Goal: Task Accomplishment & Management: Manage account settings

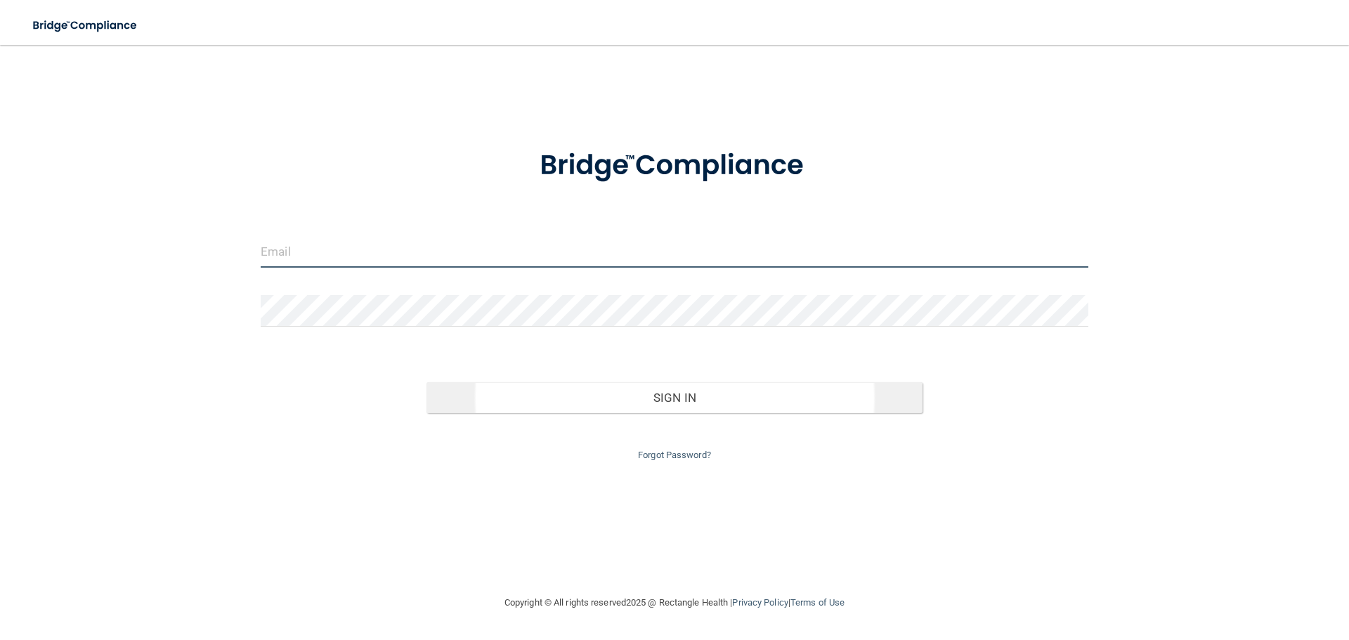
type input "[EMAIL_ADDRESS][DOMAIN_NAME]"
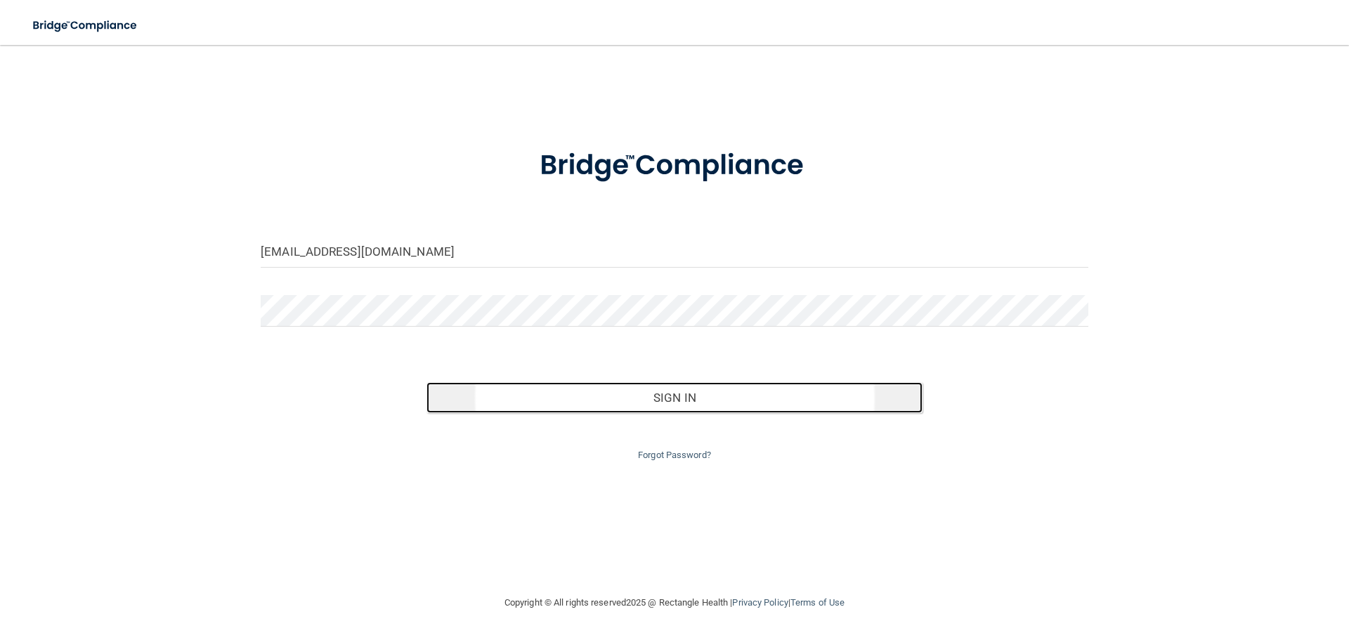
click at [674, 399] on button "Sign In" at bounding box center [674, 397] width 497 height 31
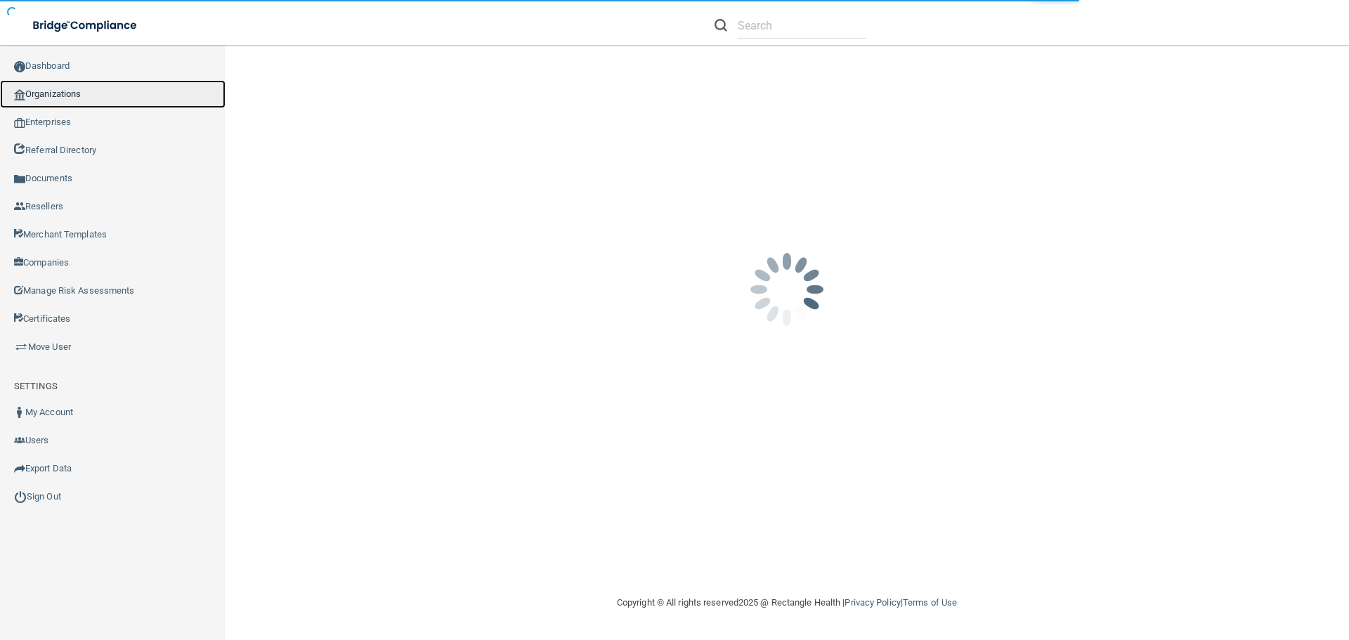
click at [77, 98] on link "Organizations" at bounding box center [113, 94] width 226 height 28
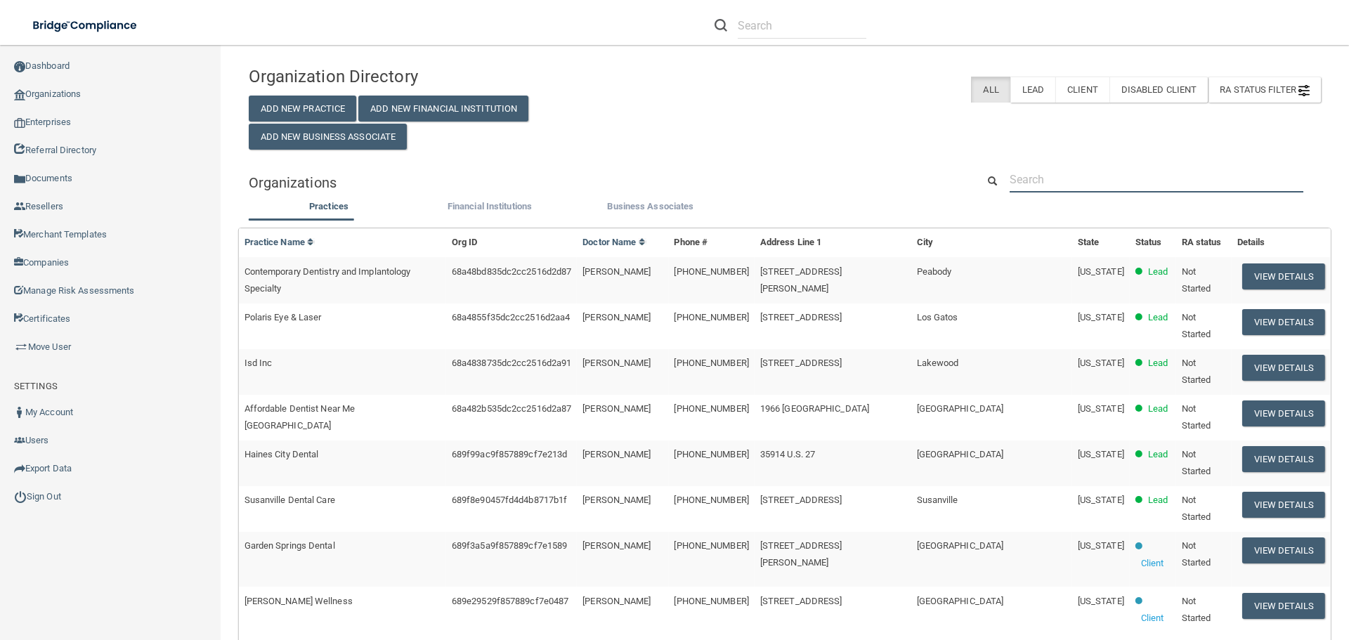
click at [1090, 183] on input "text" at bounding box center [1157, 179] width 294 height 26
paste input "(720) 452-2144"
type input "(720) 452-2144"
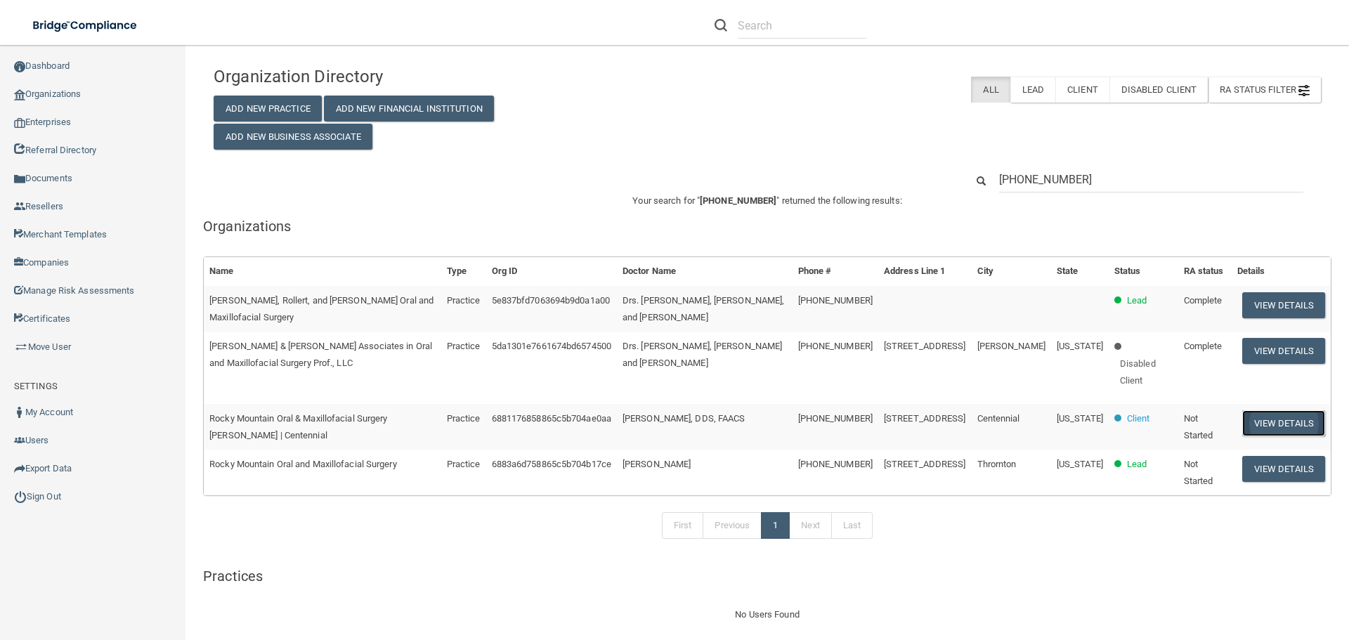
click at [1274, 410] on button "View Details" at bounding box center [1283, 423] width 83 height 26
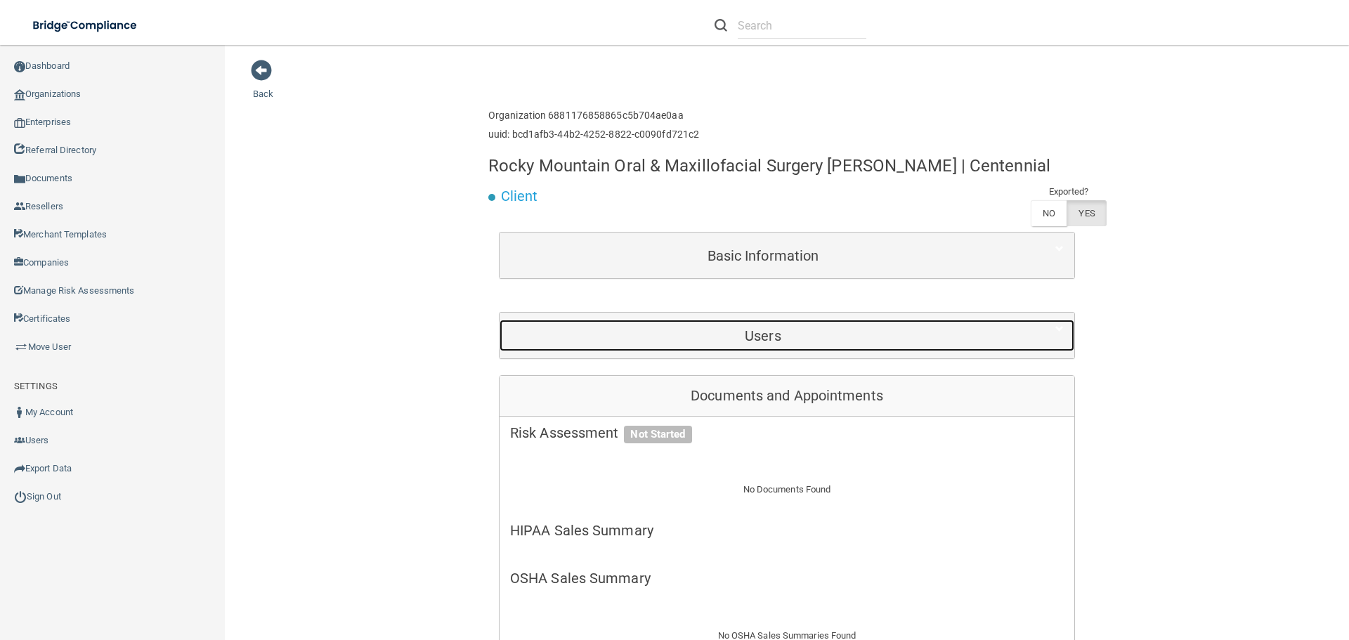
click at [759, 341] on h5 "Users" at bounding box center [763, 335] width 506 height 15
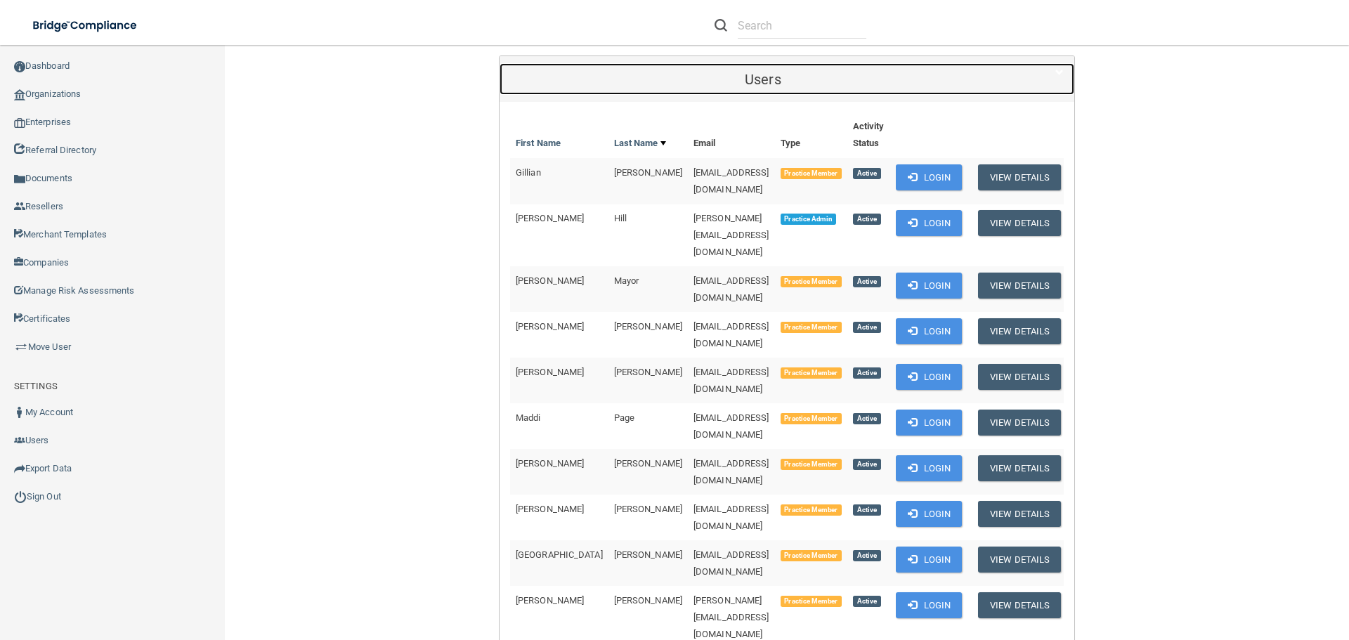
scroll to position [281, 0]
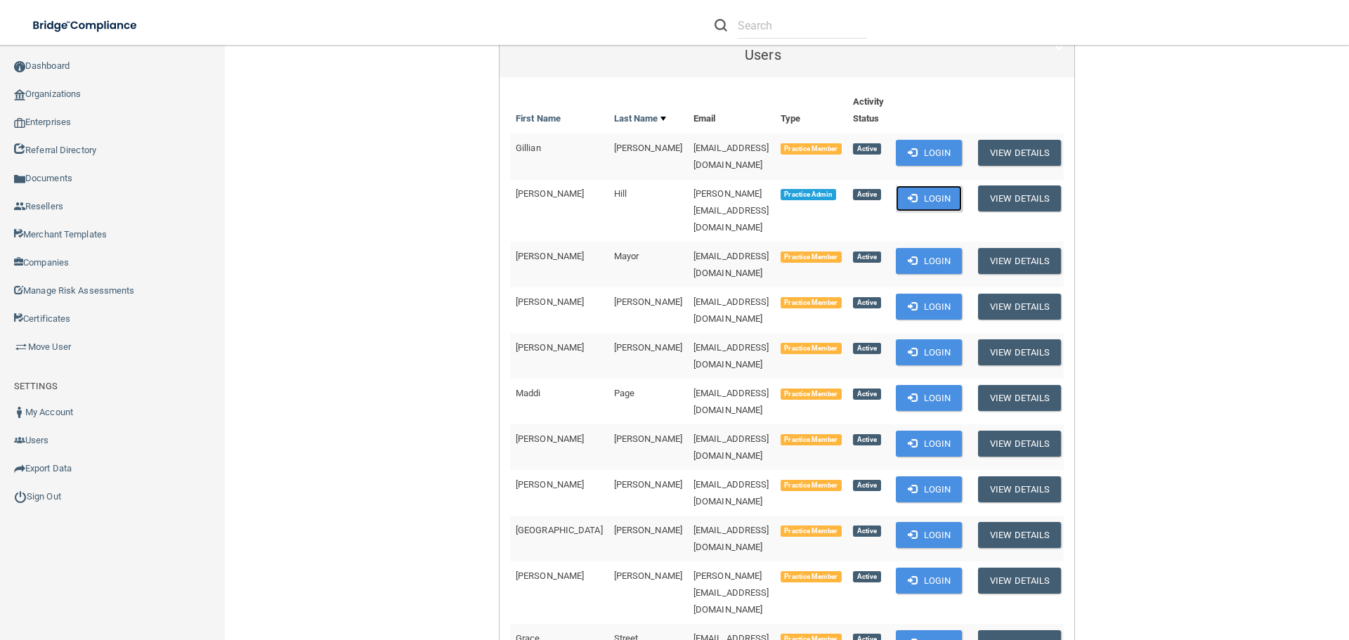
click at [924, 192] on button "Login" at bounding box center [929, 198] width 67 height 26
click at [705, 633] on span "[EMAIL_ADDRESS][DOMAIN_NAME]" at bounding box center [731, 646] width 76 height 27
copy td "[EMAIL_ADDRESS][DOMAIN_NAME]"
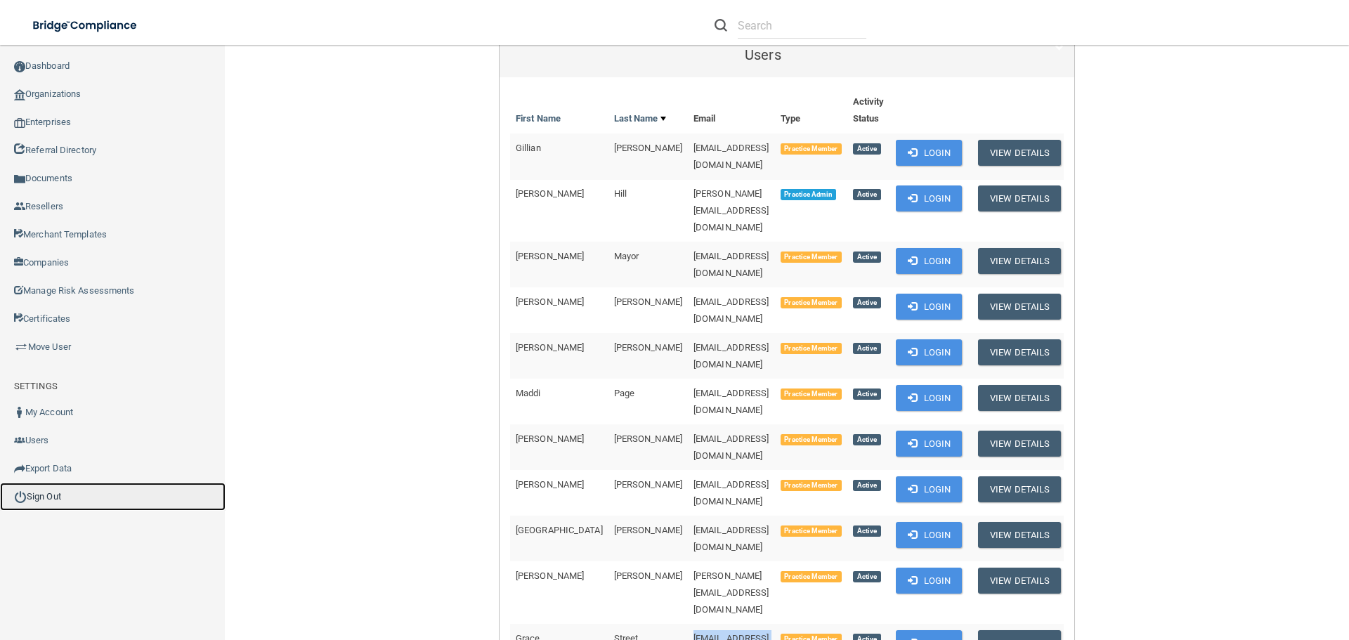
click at [88, 496] on link "Sign Out" at bounding box center [113, 497] width 226 height 28
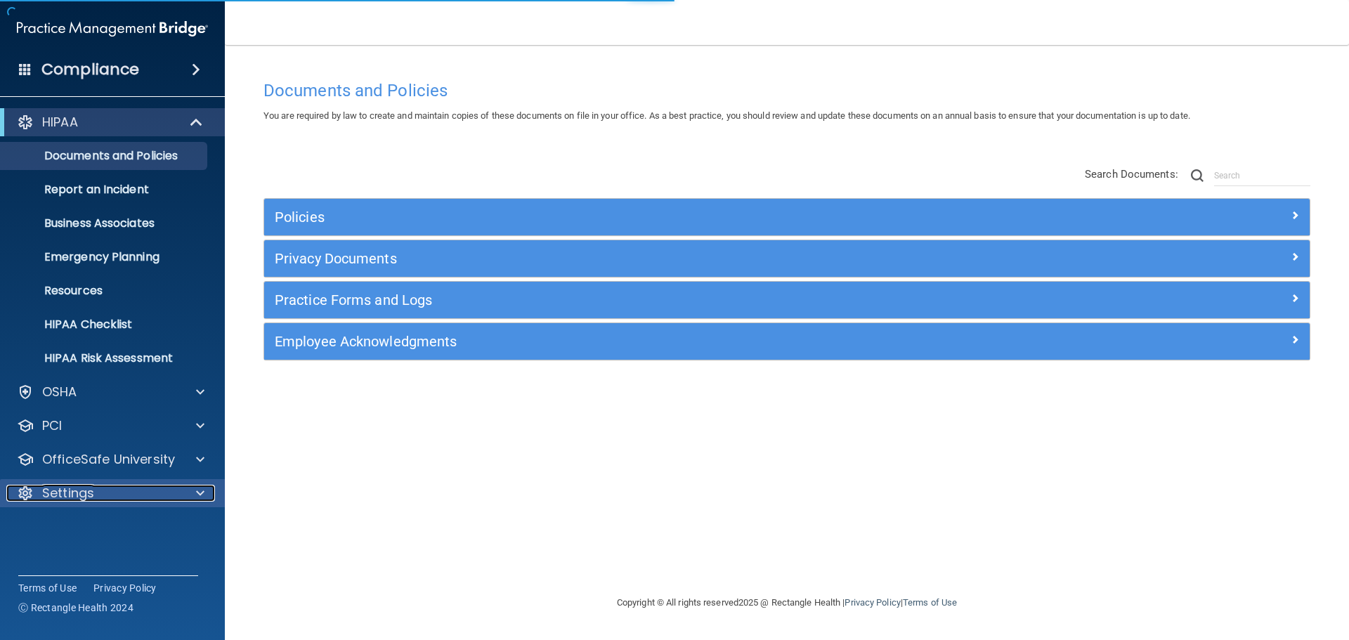
click at [204, 485] on div at bounding box center [198, 493] width 35 height 17
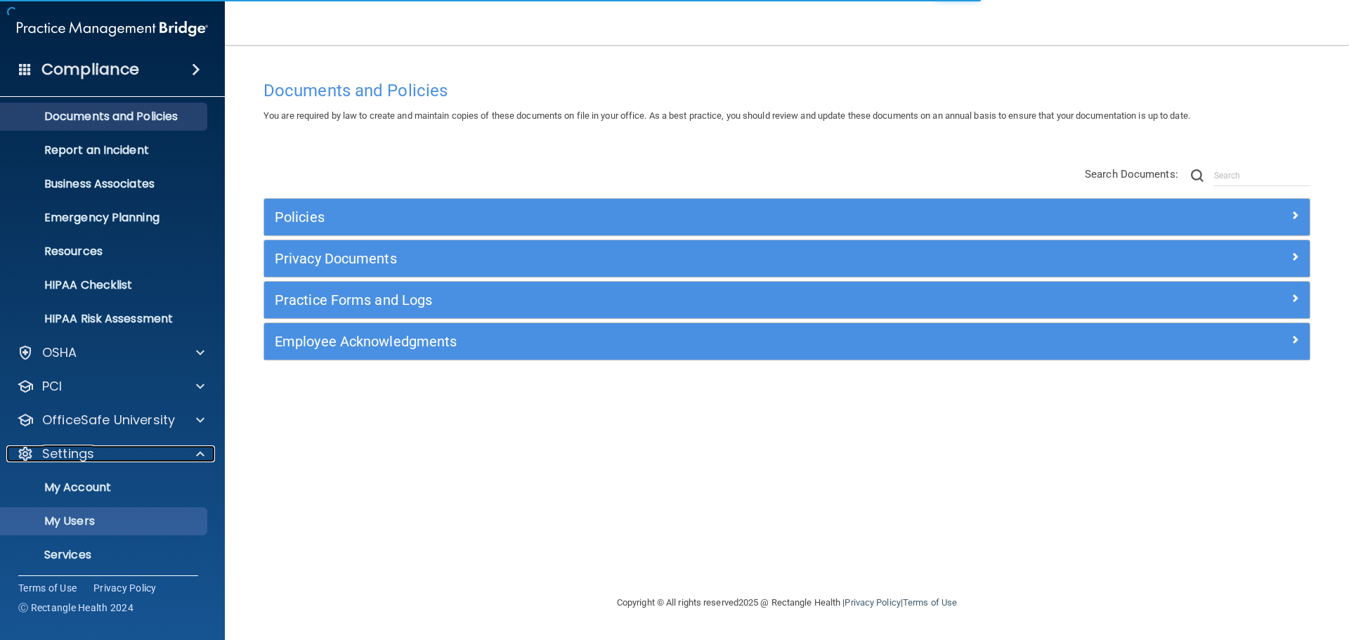
scroll to position [78, 0]
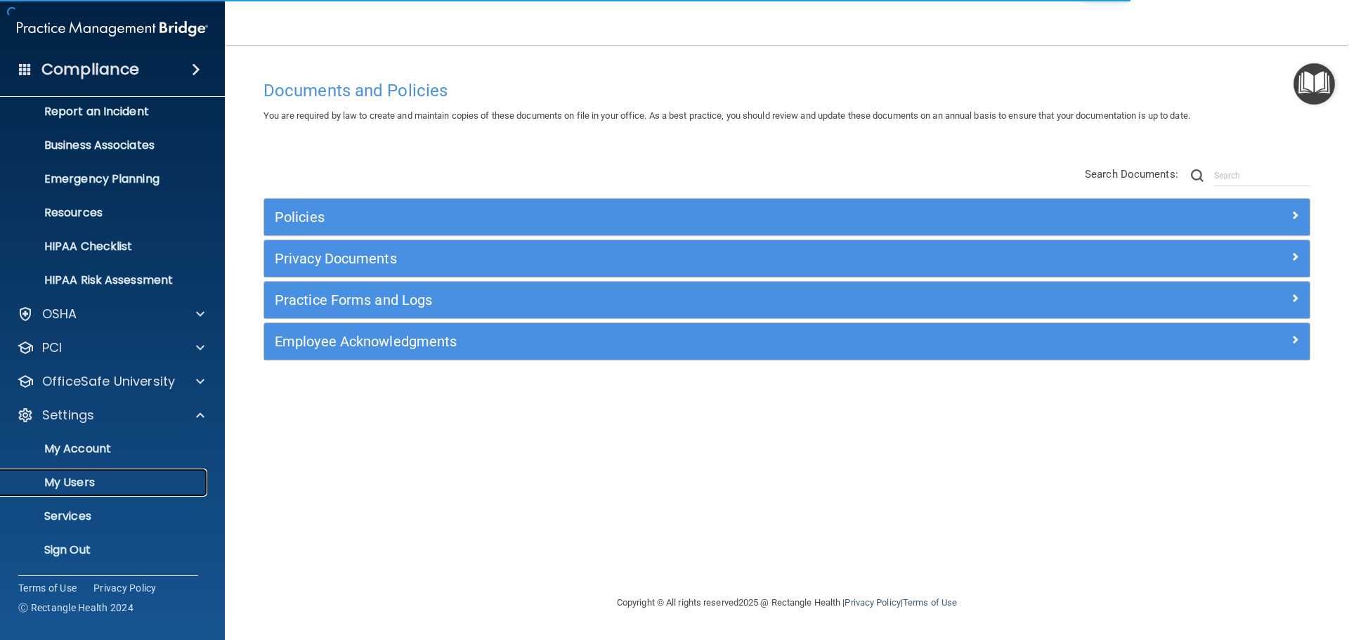
click at [143, 487] on p "My Users" at bounding box center [105, 483] width 192 height 14
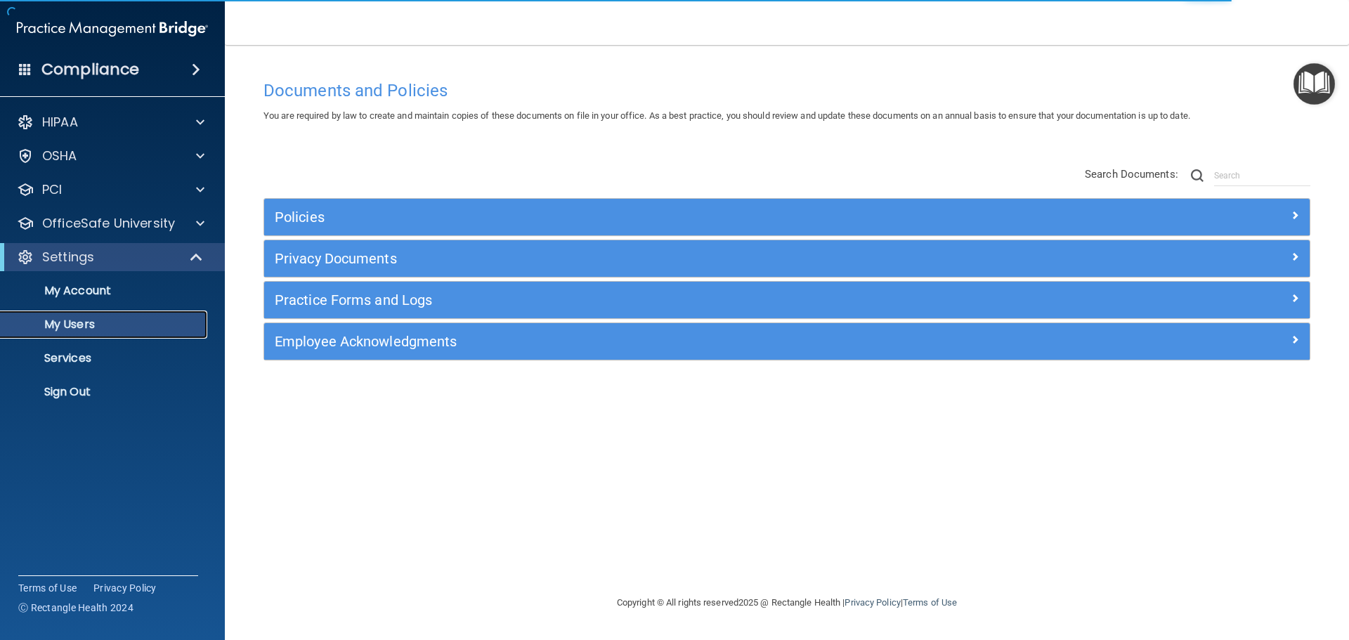
select select "20"
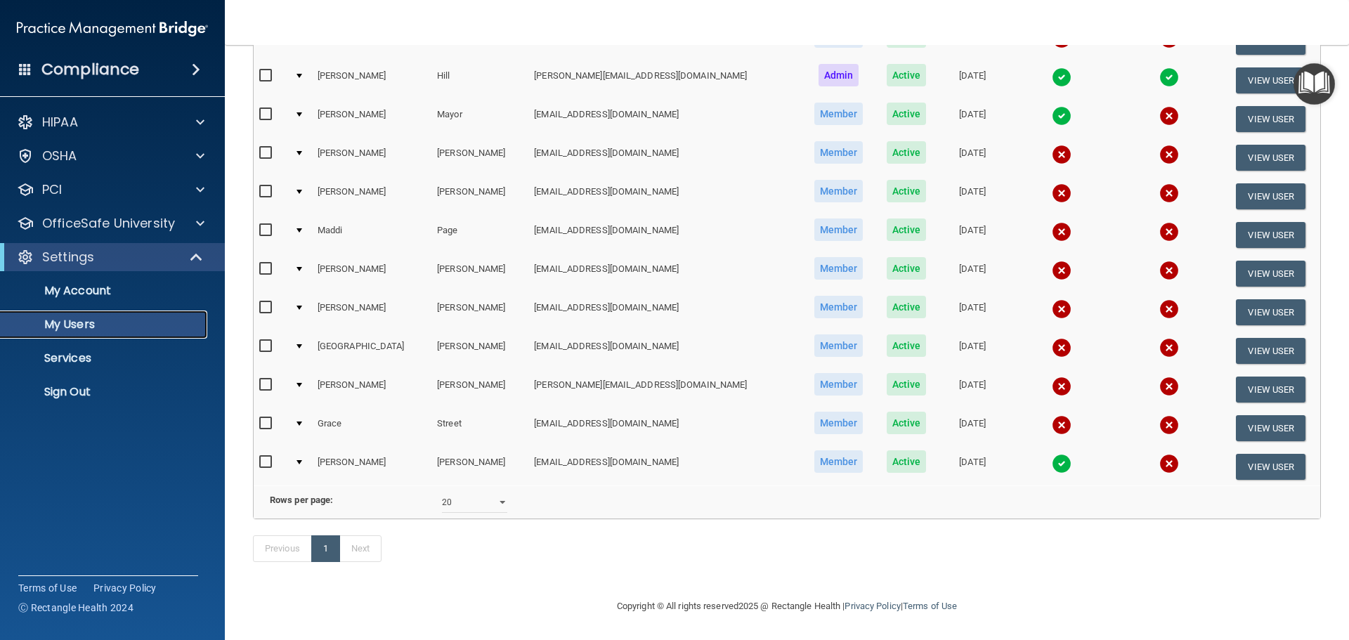
scroll to position [211, 0]
click at [1250, 415] on button "View User" at bounding box center [1271, 428] width 70 height 26
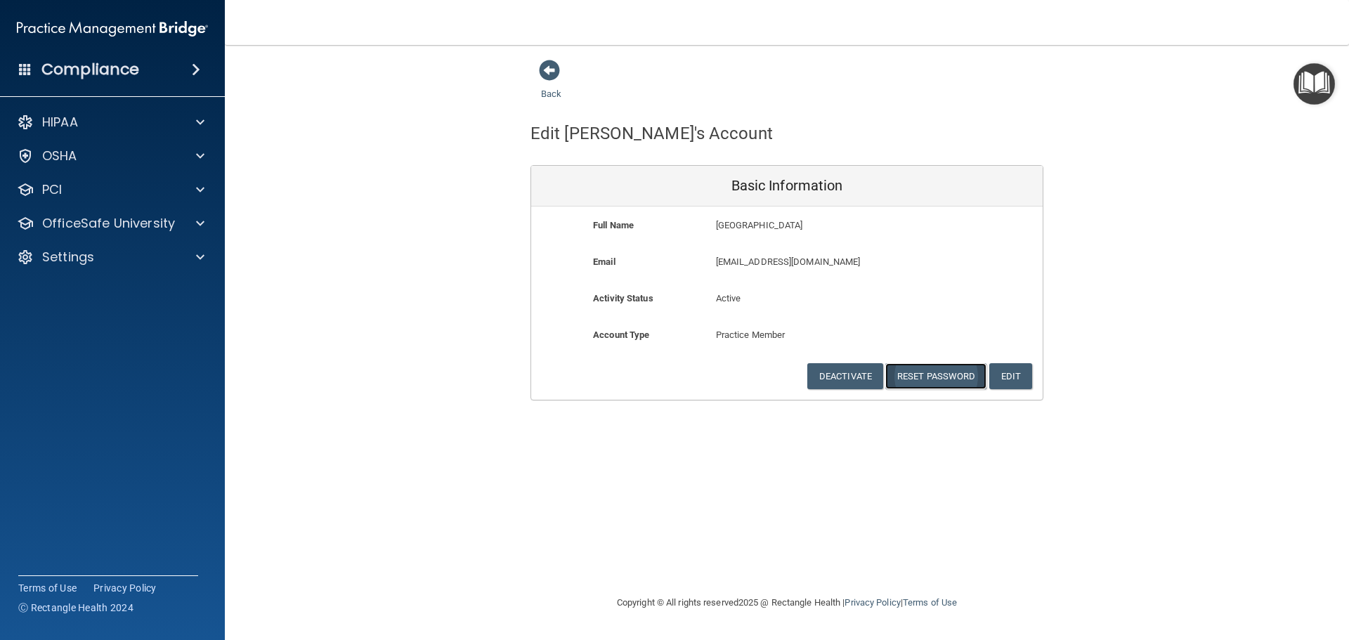
click at [943, 374] on button "Reset Password" at bounding box center [935, 376] width 101 height 26
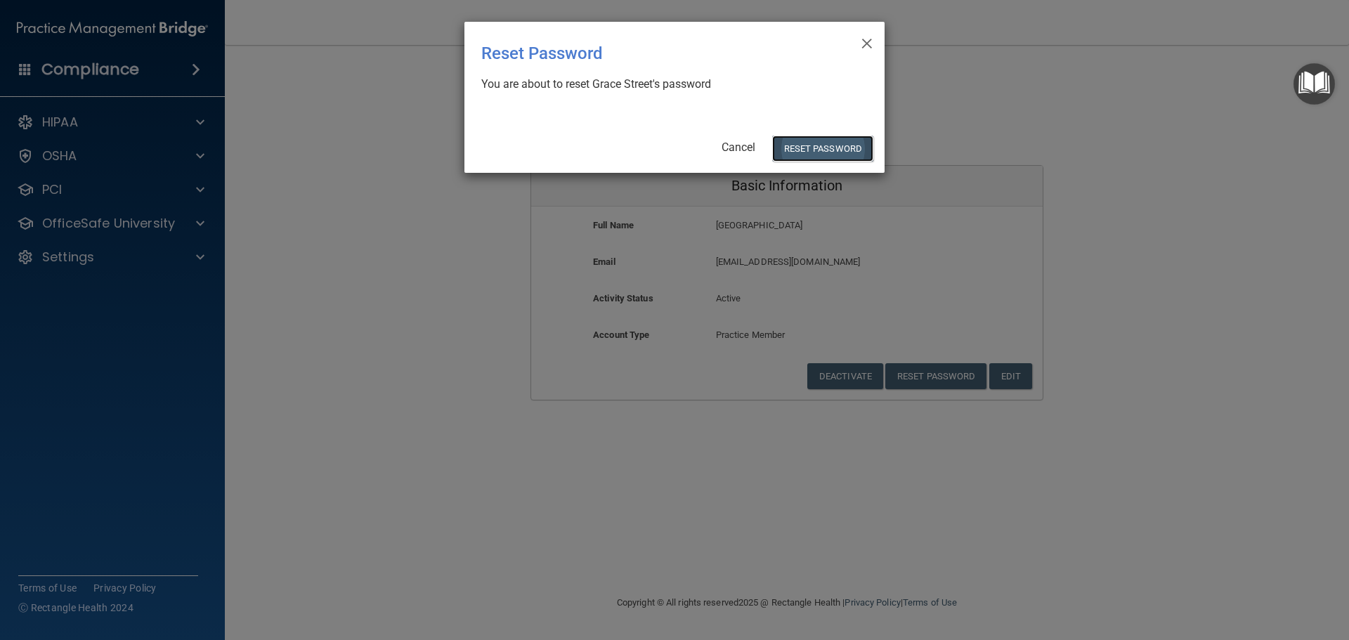
click at [846, 147] on button "Reset Password" at bounding box center [822, 149] width 101 height 26
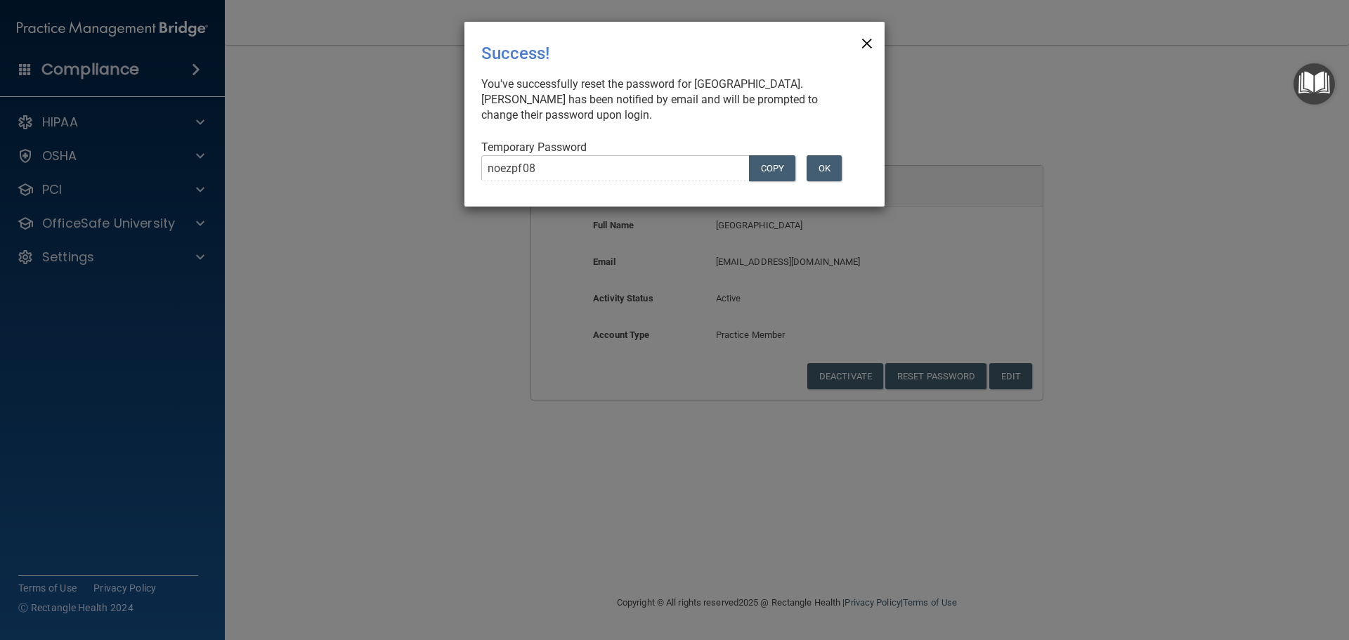
click at [868, 36] on span "×" at bounding box center [867, 41] width 13 height 28
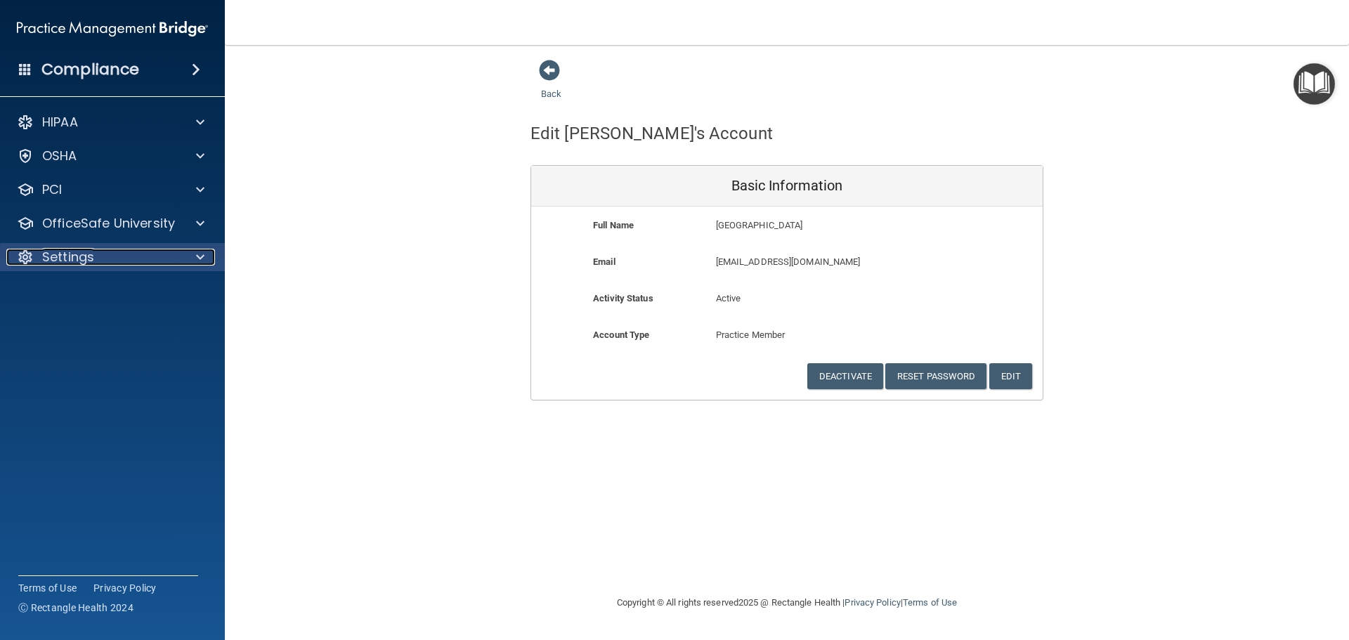
click at [183, 261] on div at bounding box center [198, 257] width 35 height 17
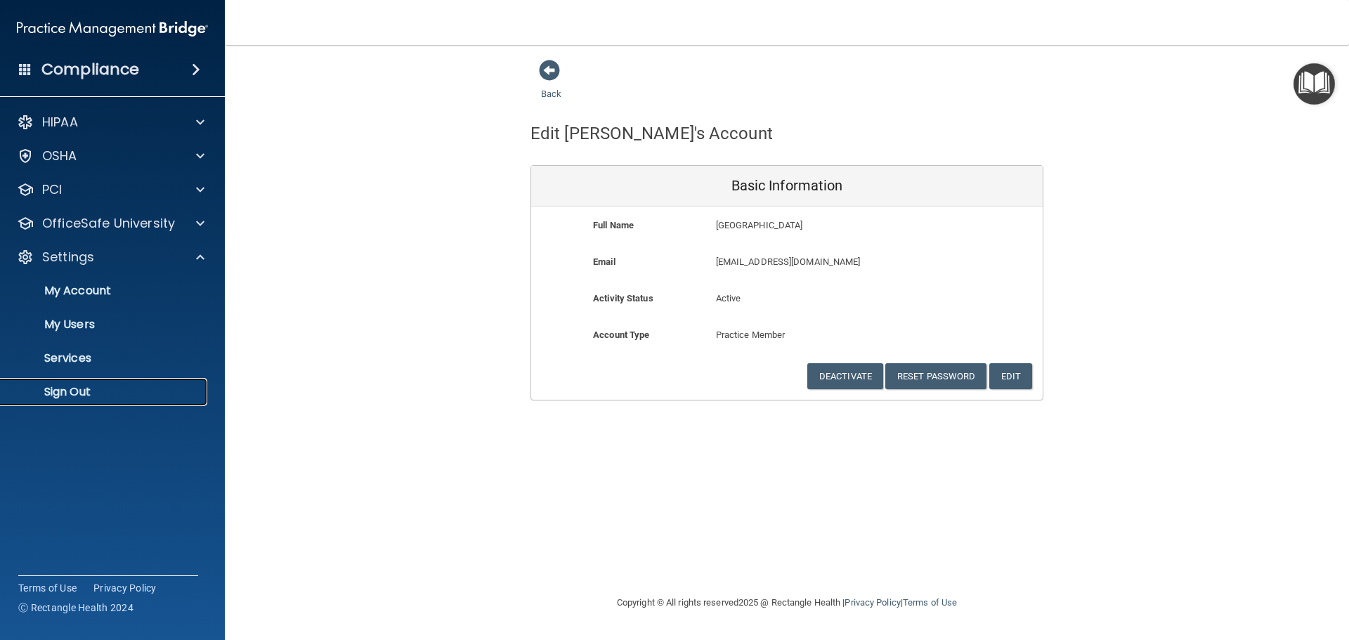
click at [95, 398] on p "Sign Out" at bounding box center [105, 392] width 192 height 14
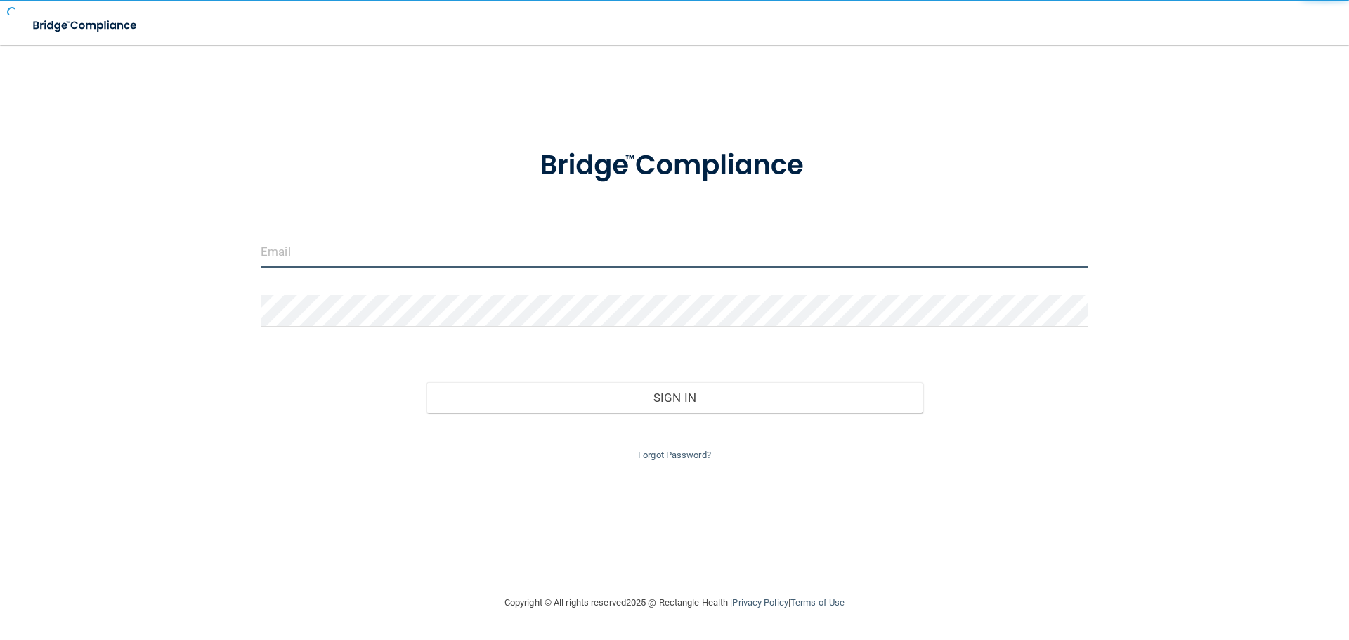
type input "[EMAIL_ADDRESS][DOMAIN_NAME]"
